Goal: Task Accomplishment & Management: Complete application form

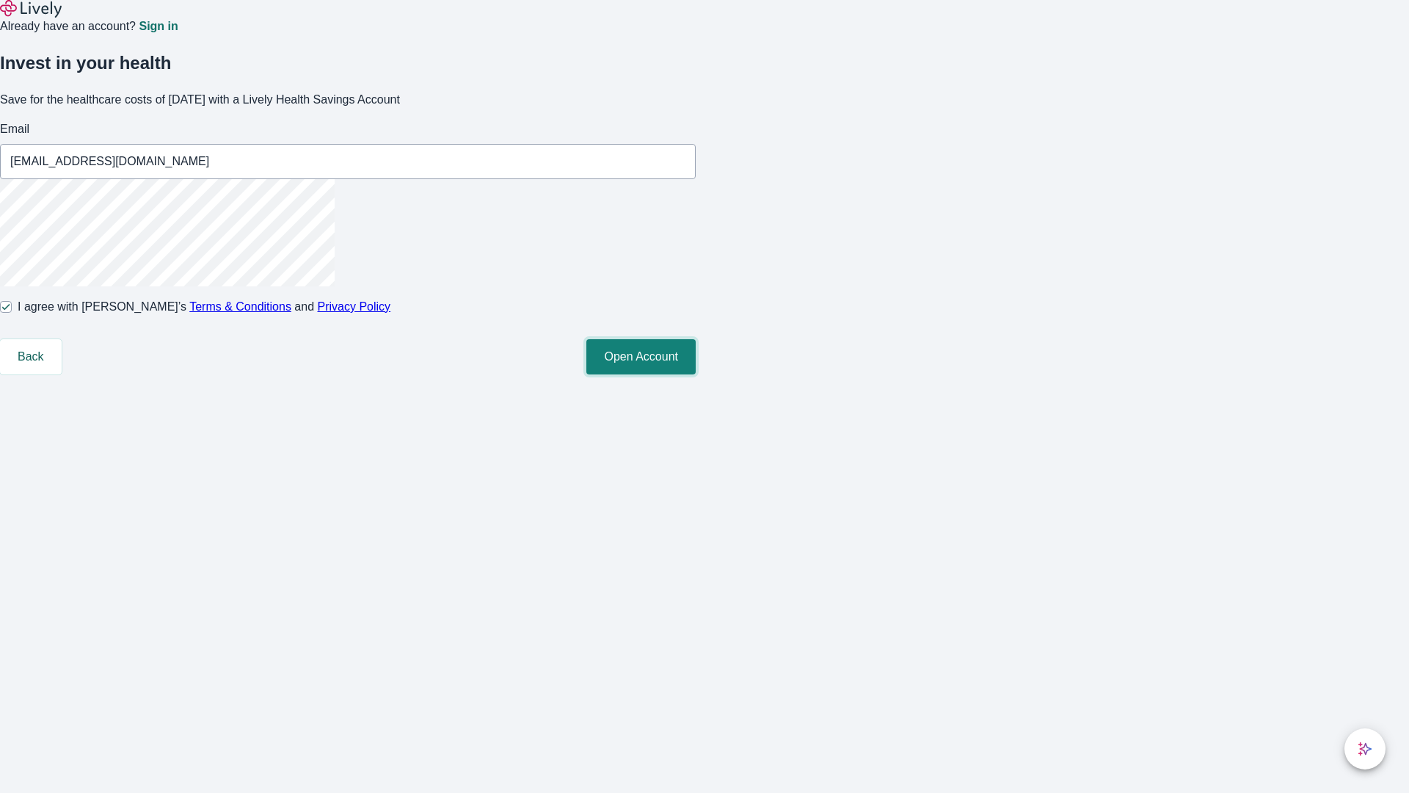
click at [696, 374] on button "Open Account" at bounding box center [640, 356] width 109 height 35
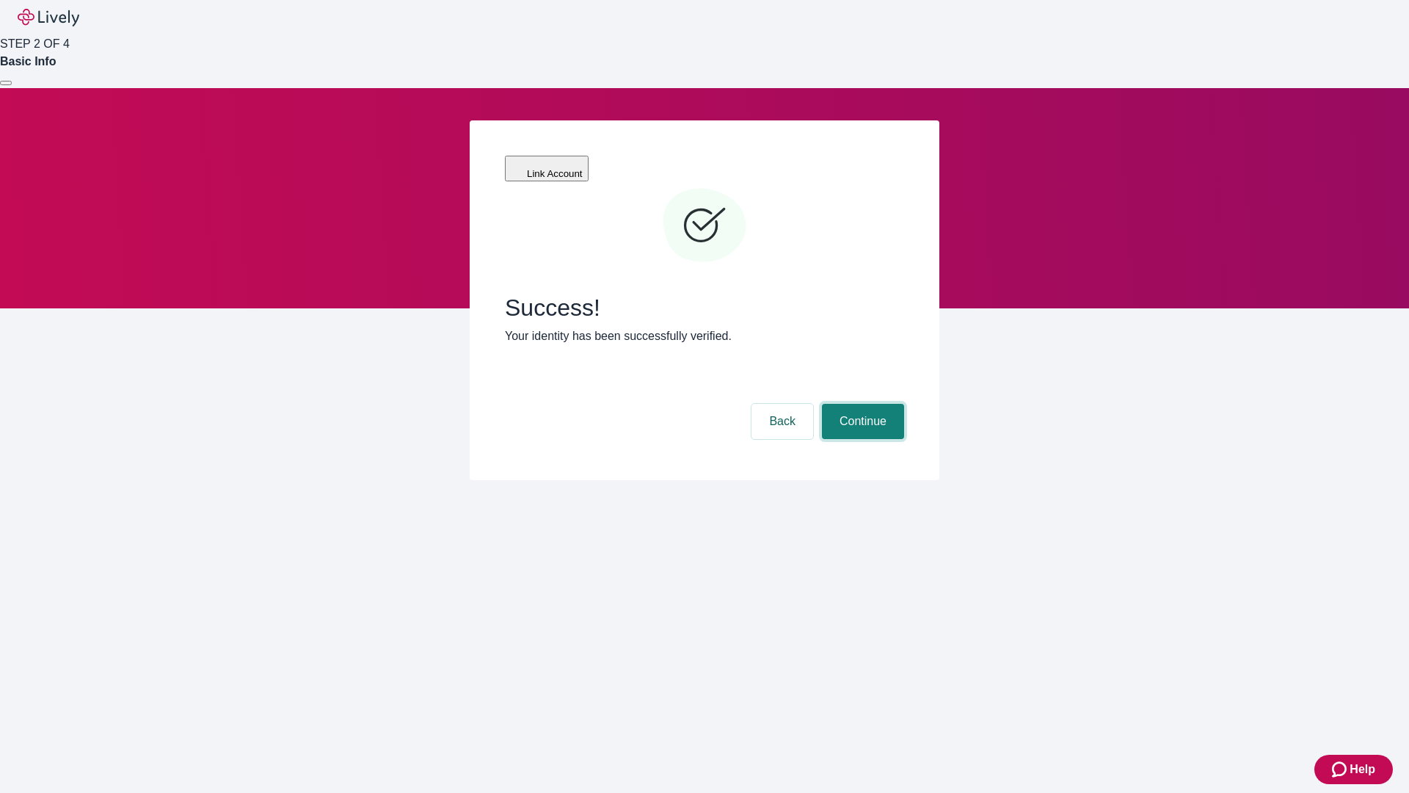
click at [861, 404] on button "Continue" at bounding box center [863, 421] width 82 height 35
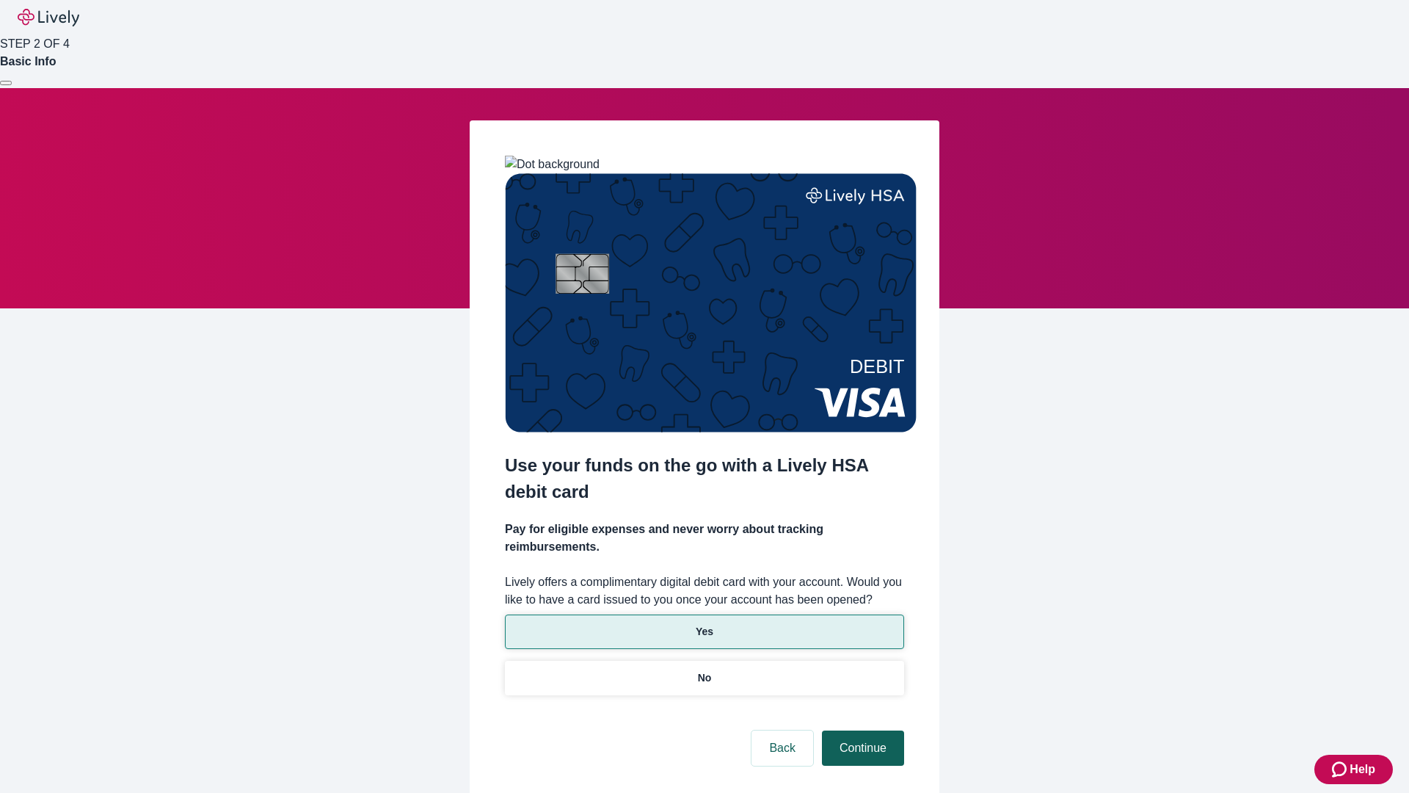
click at [704, 624] on p "Yes" at bounding box center [705, 631] width 18 height 15
click at [861, 730] on button "Continue" at bounding box center [863, 747] width 82 height 35
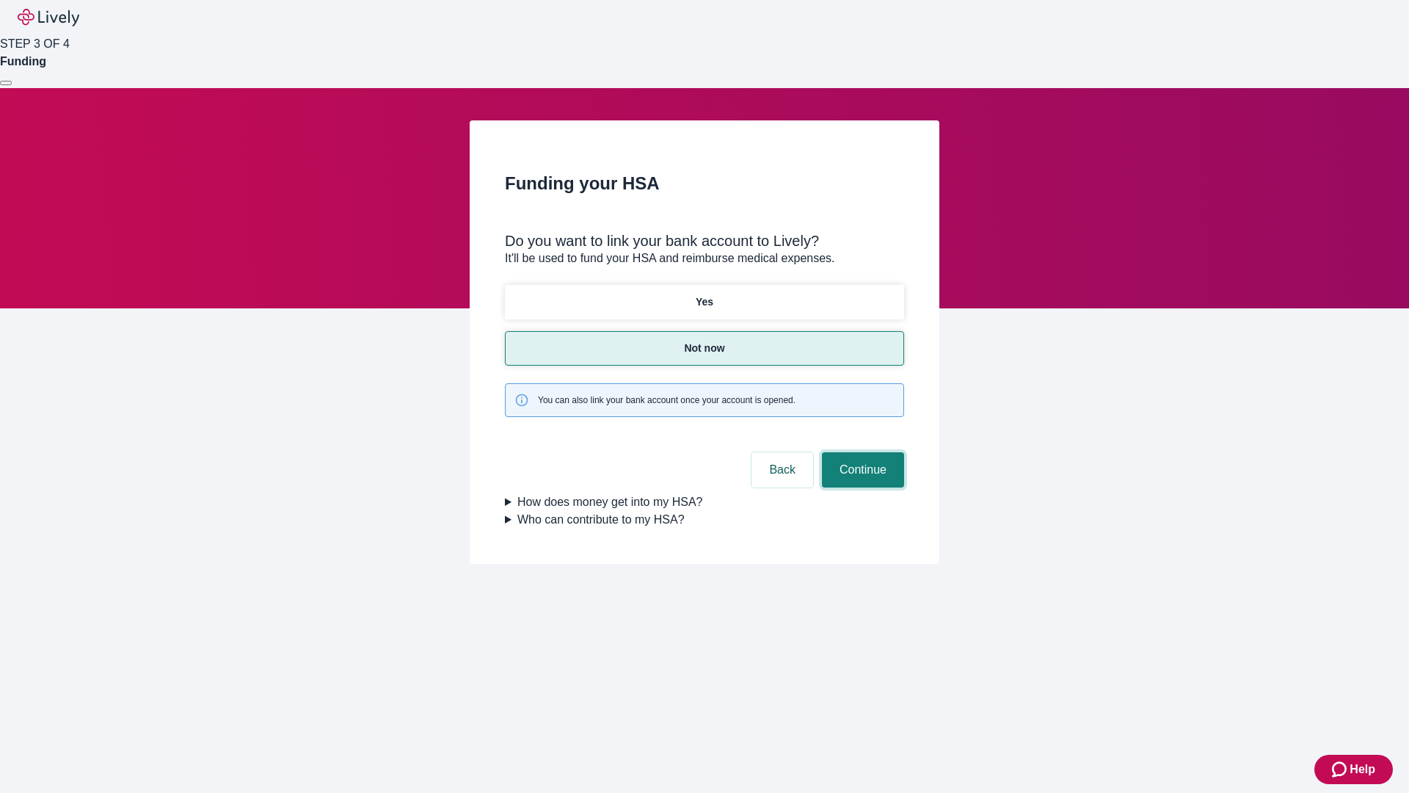
click at [861, 452] on button "Continue" at bounding box center [863, 469] width 82 height 35
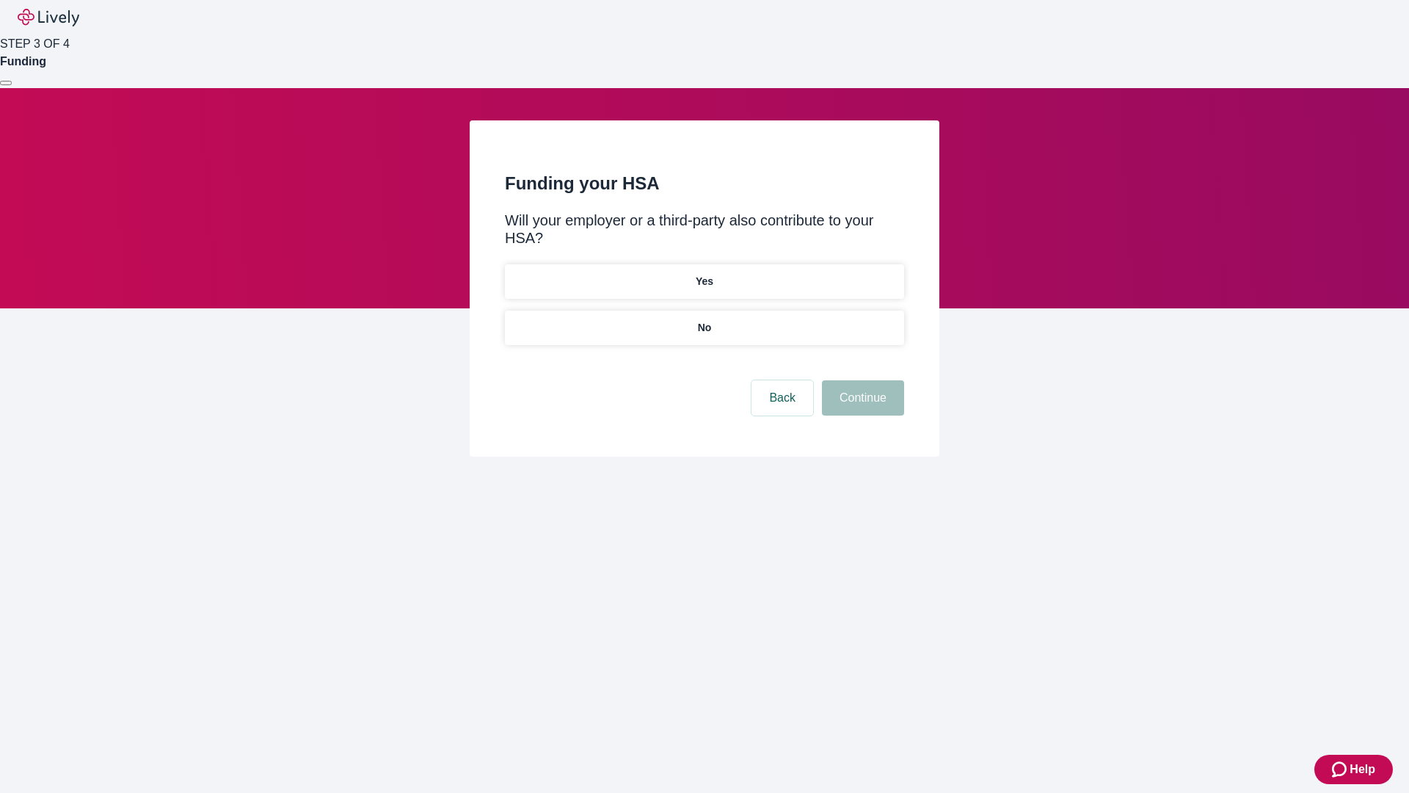
click at [704, 320] on p "No" at bounding box center [705, 327] width 14 height 15
click at [861, 380] on button "Continue" at bounding box center [863, 397] width 82 height 35
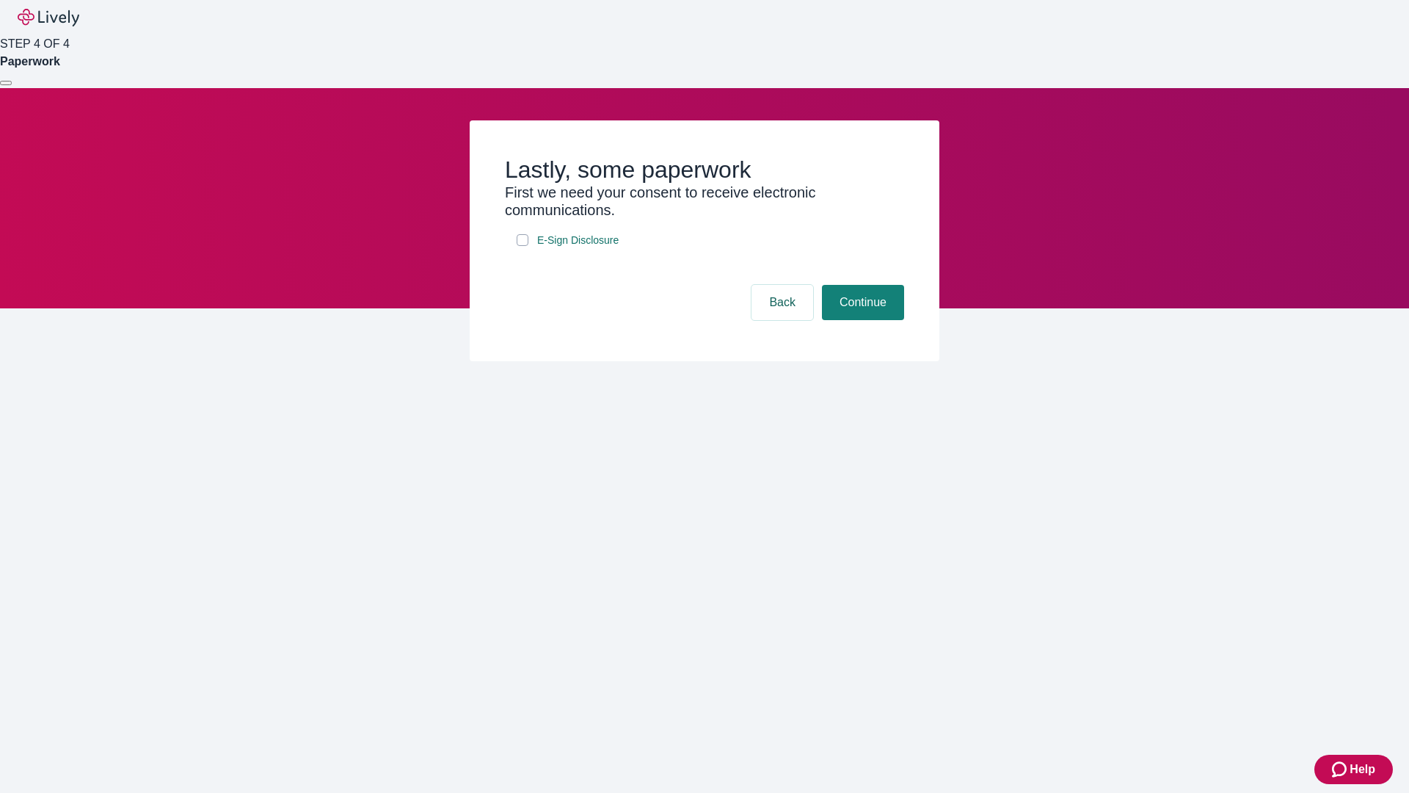
click at [523, 246] on input "E-Sign Disclosure" at bounding box center [523, 240] width 12 height 12
checkbox input "true"
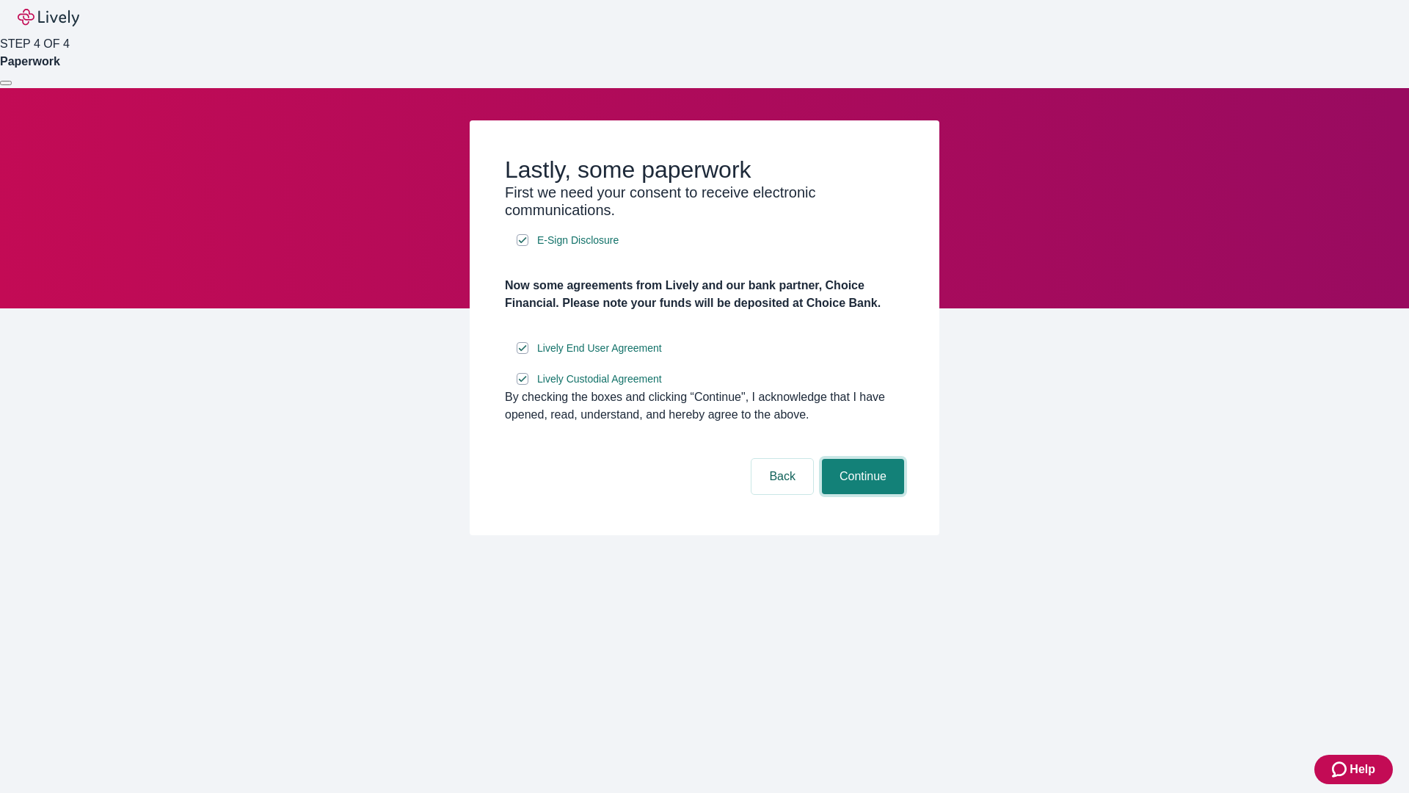
click at [861, 494] on button "Continue" at bounding box center [863, 476] width 82 height 35
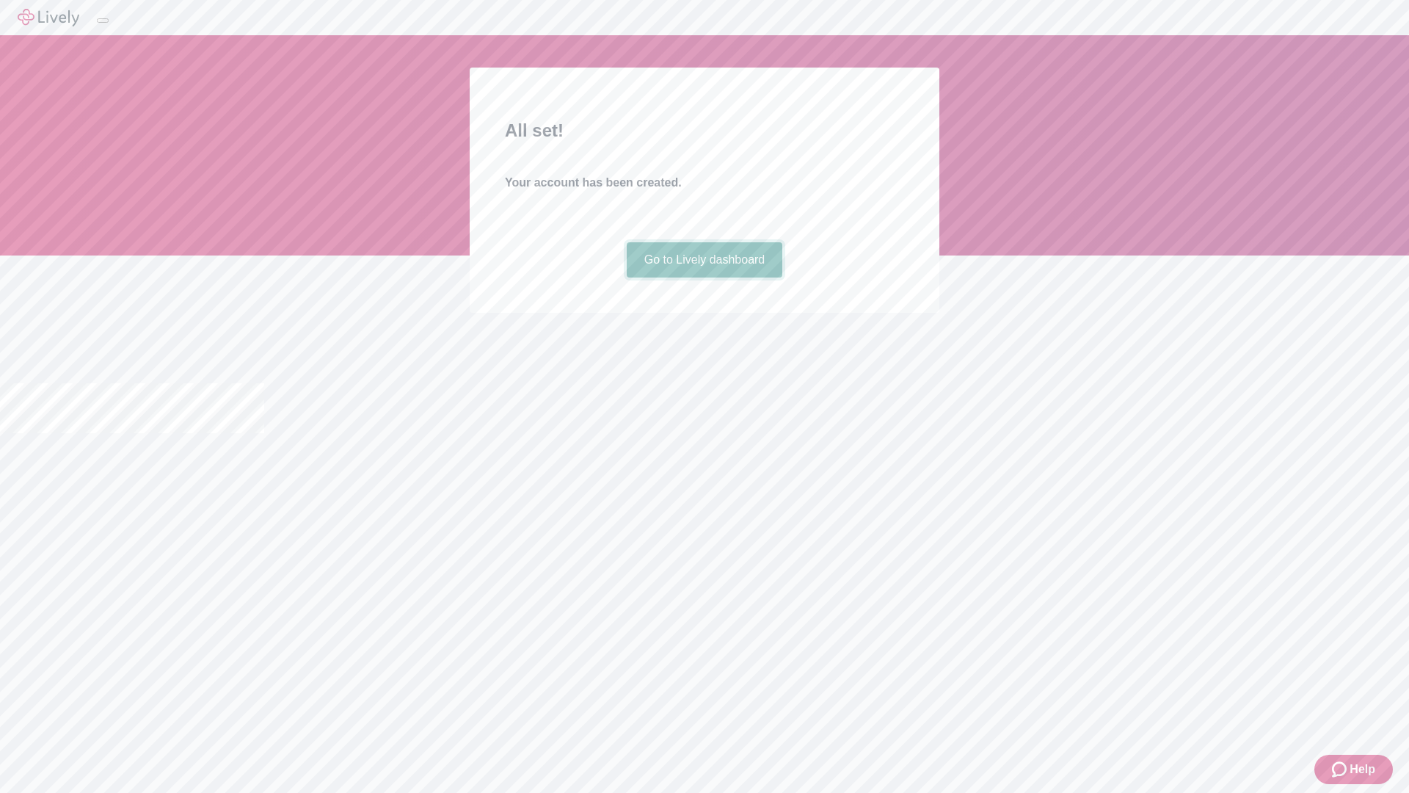
click at [704, 277] on link "Go to Lively dashboard" at bounding box center [705, 259] width 156 height 35
